Goal: Use online tool/utility

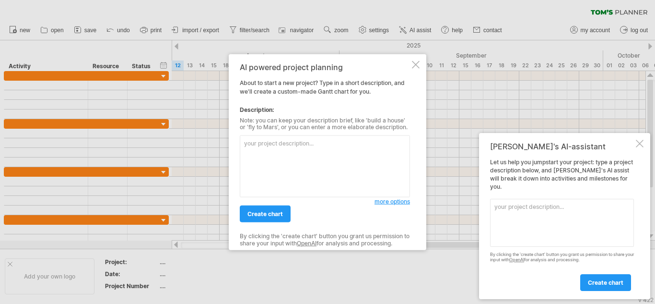
paste textarea "Loremips: Dol’si amet cons adipi elit sed Doeiusmo Temporinci Utlaboreet dolo. …"
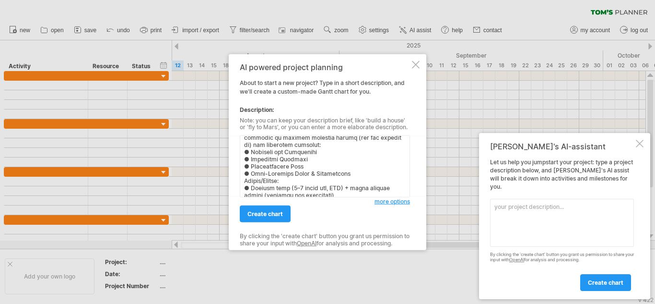
scroll to position [314, 0]
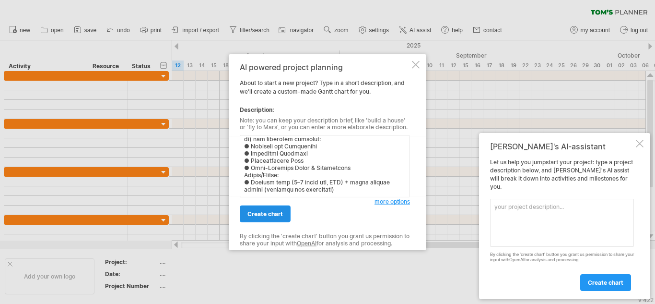
type textarea "Loremips: Dol’si amet cons adipi elit sed Doeiusmo Temporinci Utlaboreet dolo. …"
click at [274, 214] on span "create chart" at bounding box center [266, 213] width 36 height 7
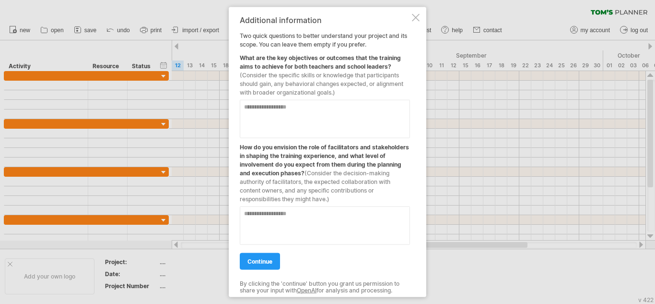
click at [266, 113] on textarea at bounding box center [325, 118] width 170 height 38
click at [365, 111] on textarea "**********" at bounding box center [325, 118] width 170 height 38
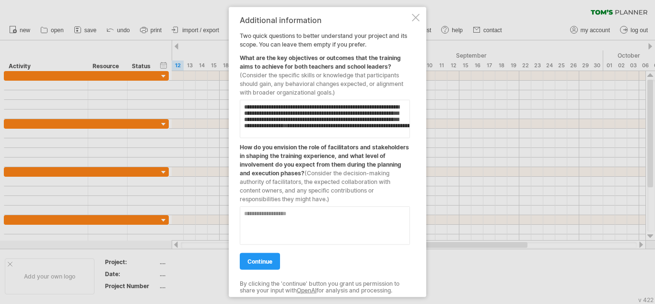
click at [384, 133] on textarea "**********" at bounding box center [325, 118] width 170 height 38
paste textarea "**********"
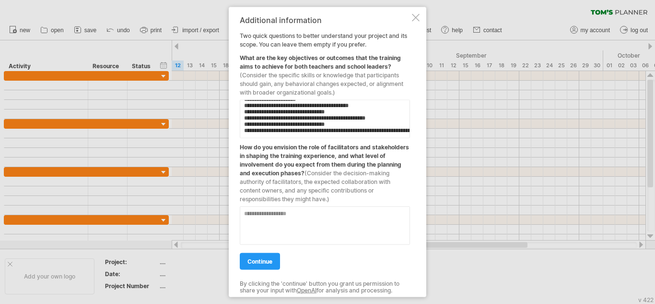
type textarea "**********"
click at [267, 219] on textarea at bounding box center [325, 225] width 170 height 38
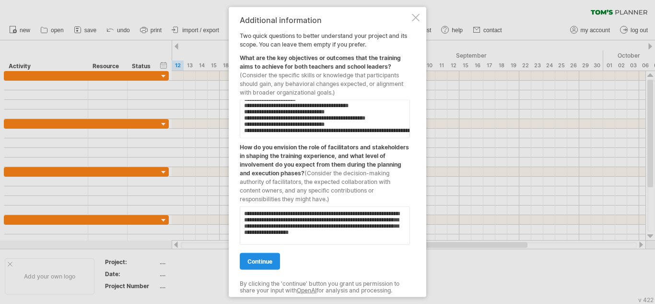
type textarea "**********"
click at [259, 262] on span "continue" at bounding box center [260, 260] width 25 height 7
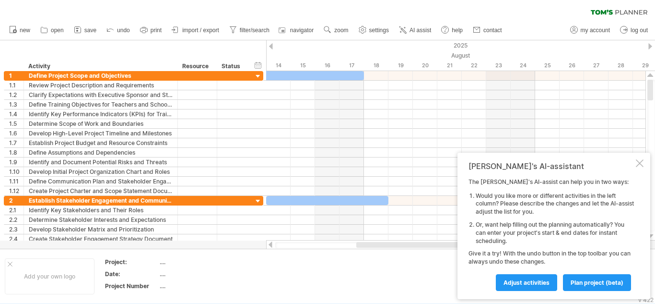
drag, startPoint x: 405, startPoint y: 244, endPoint x: 411, endPoint y: 246, distance: 6.4
click at [411, 246] on div at bounding box center [416, 245] width 121 height 6
click at [594, 282] on span "plan project (beta)" at bounding box center [597, 282] width 53 height 7
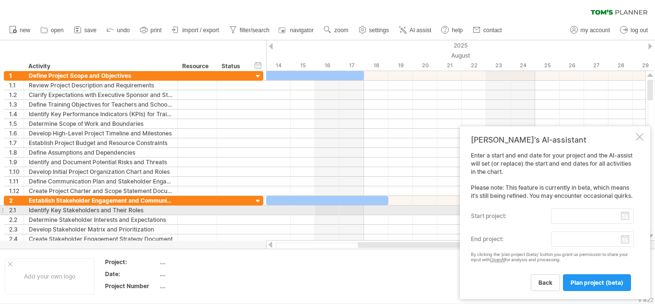
click at [599, 213] on input "start project:" at bounding box center [592, 215] width 83 height 15
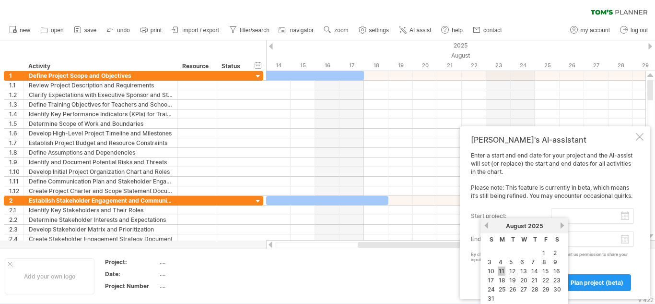
click at [502, 271] on link "11" at bounding box center [502, 270] width 8 height 9
type input "********"
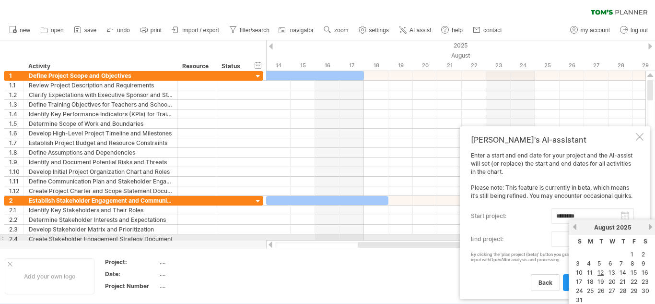
click at [603, 239] on body "progress(100%) Trying to reach [DOMAIN_NAME] Connected again... 0% clear filter…" at bounding box center [327, 153] width 655 height 306
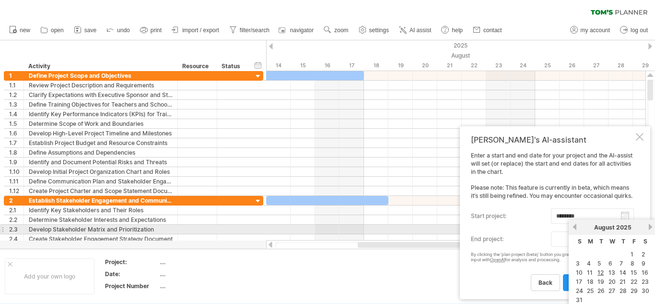
click at [652, 227] on link "next" at bounding box center [650, 226] width 7 height 7
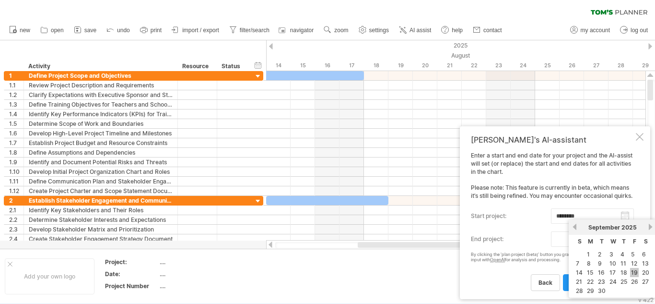
click at [638, 270] on link "19" at bounding box center [634, 272] width 9 height 9
type input "********"
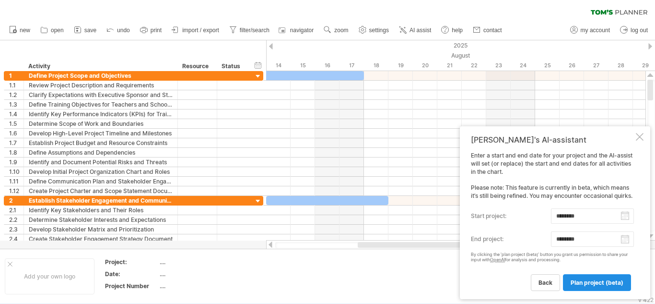
click at [593, 283] on span "plan project (beta)" at bounding box center [597, 282] width 53 height 7
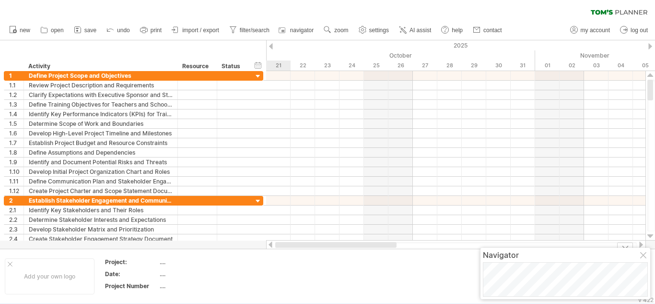
drag, startPoint x: 364, startPoint y: 246, endPoint x: 318, endPoint y: 253, distance: 46.7
click at [318, 253] on div "Trying to reach [DOMAIN_NAME] Connected again... 0% clear filter new 1" at bounding box center [327, 152] width 655 height 304
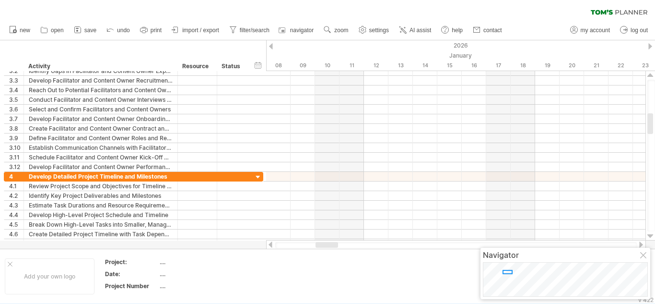
click at [281, 242] on div at bounding box center [456, 245] width 362 height 6
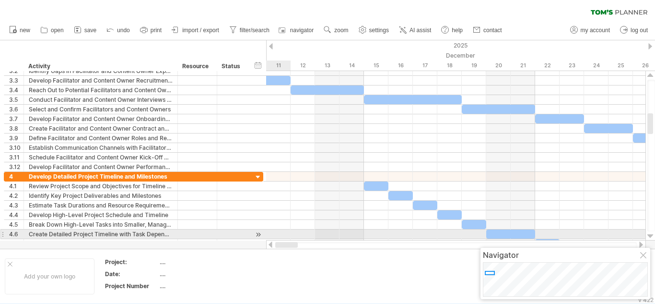
drag, startPoint x: 324, startPoint y: 245, endPoint x: 261, endPoint y: 237, distance: 63.0
click at [261, 237] on div "Trying to reach [DOMAIN_NAME] Connected again... 0% clear filter new 1" at bounding box center [327, 152] width 655 height 304
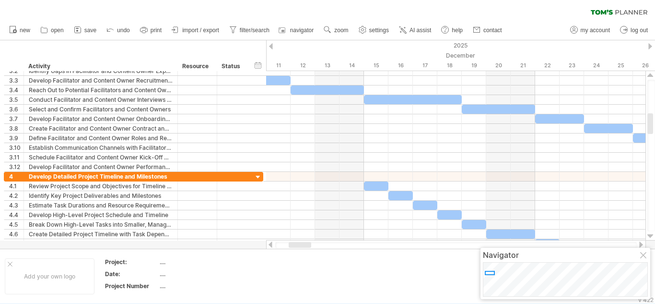
click at [274, 245] on div at bounding box center [456, 245] width 380 height 10
drag, startPoint x: 274, startPoint y: 245, endPoint x: 295, endPoint y: 245, distance: 20.2
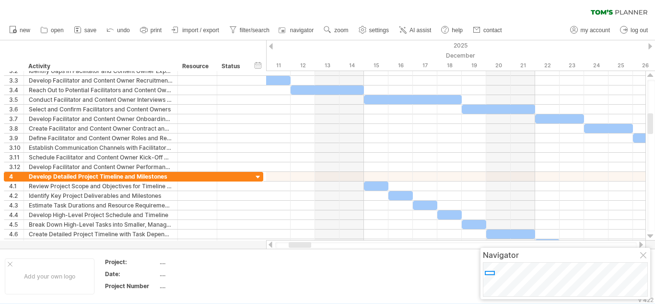
click at [295, 245] on div at bounding box center [456, 245] width 380 height 10
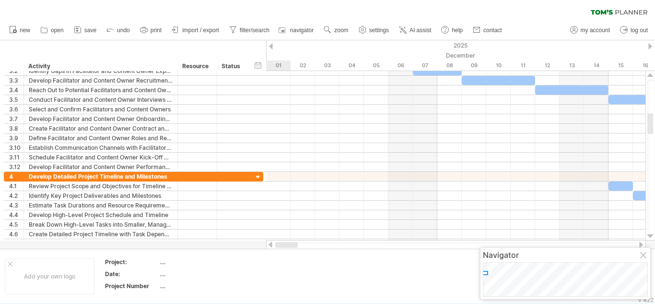
drag, startPoint x: 295, startPoint y: 245, endPoint x: 265, endPoint y: 245, distance: 29.7
click at [265, 245] on div "Trying to reach [DOMAIN_NAME] Connected again... 0% clear filter new 1" at bounding box center [327, 152] width 655 height 304
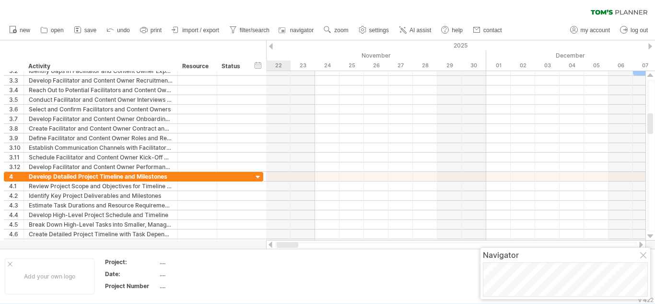
drag, startPoint x: 295, startPoint y: 244, endPoint x: 272, endPoint y: 243, distance: 23.5
click at [272, 243] on div at bounding box center [456, 245] width 380 height 10
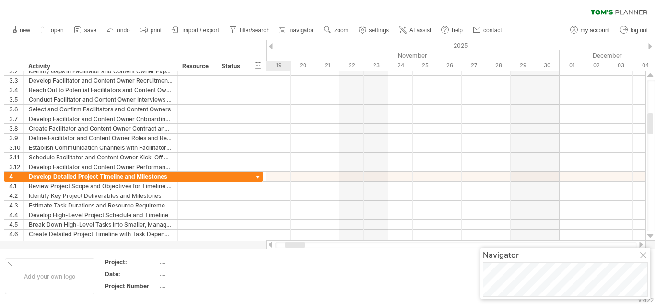
drag, startPoint x: 297, startPoint y: 245, endPoint x: 265, endPoint y: 245, distance: 32.1
click at [265, 245] on div "Trying to reach [DOMAIN_NAME] Connected again... 0% clear filter new 1" at bounding box center [327, 152] width 655 height 304
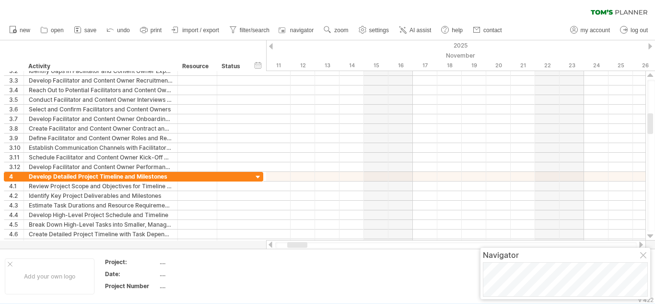
click at [271, 46] on div at bounding box center [271, 46] width 4 height 6
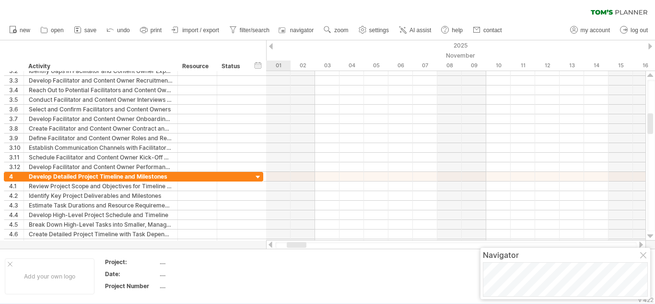
click at [271, 46] on div at bounding box center [271, 46] width 4 height 6
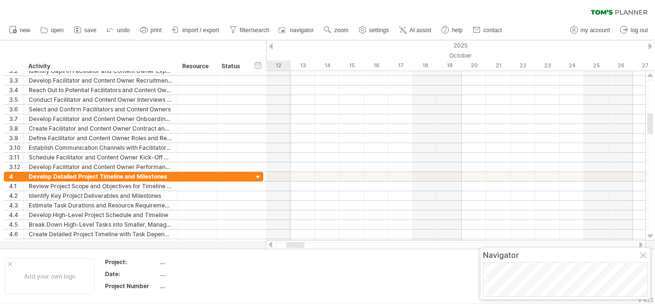
click at [271, 46] on div at bounding box center [271, 46] width 4 height 6
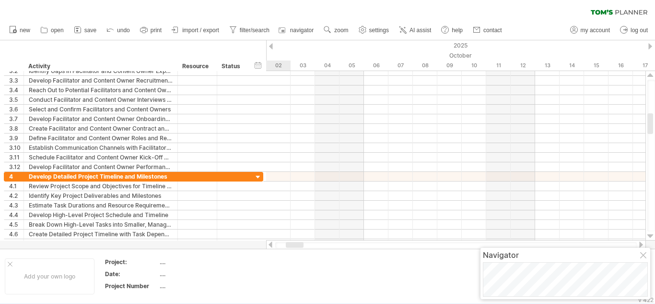
click at [271, 46] on div at bounding box center [271, 46] width 4 height 6
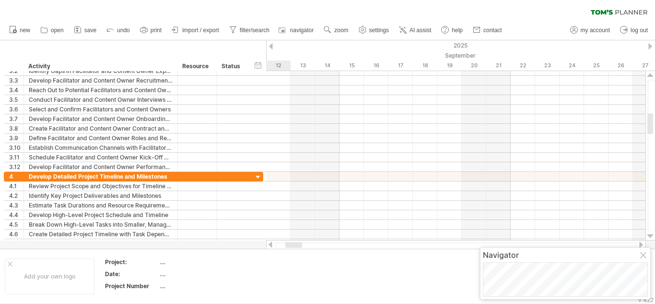
click at [271, 46] on div at bounding box center [271, 46] width 4 height 6
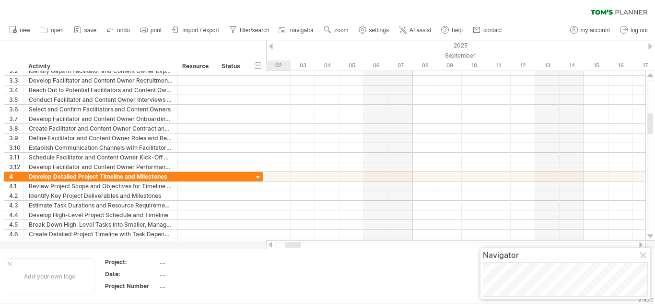
click at [271, 46] on div at bounding box center [271, 46] width 4 height 6
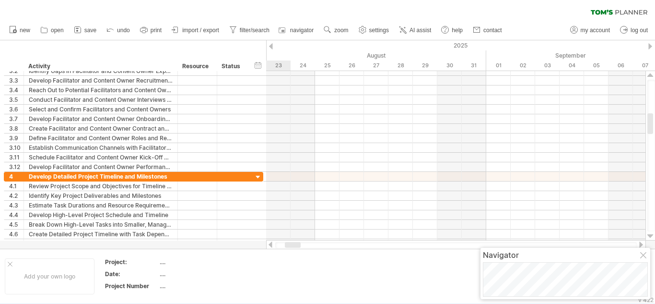
click at [271, 46] on div at bounding box center [271, 46] width 4 height 6
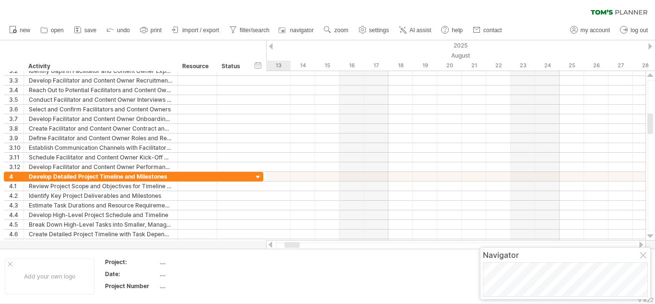
click at [271, 46] on div at bounding box center [271, 46] width 4 height 6
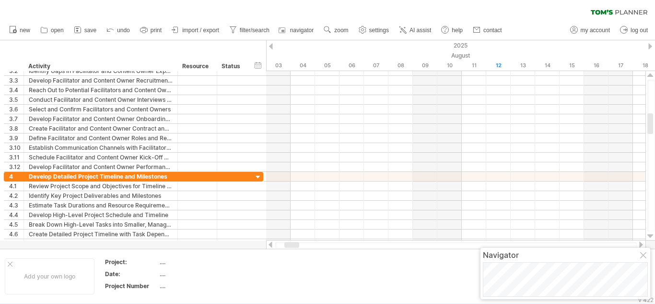
click at [643, 253] on div at bounding box center [645, 256] width 8 height 8
click at [625, 246] on div at bounding box center [625, 245] width 16 height 7
